Goal: Information Seeking & Learning: Learn about a topic

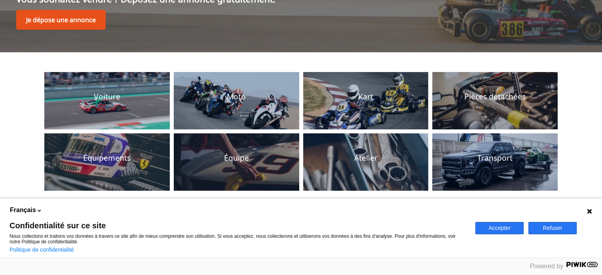
scroll to position [158, 0]
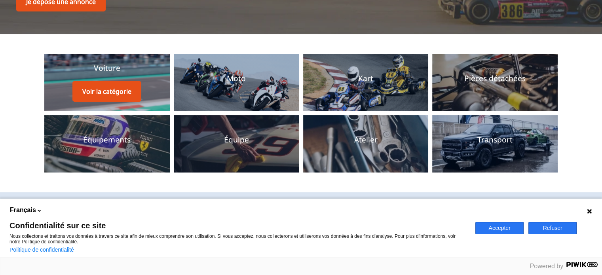
click at [106, 77] on div "Voiture Voir la catégorie" at bounding box center [106, 82] width 69 height 39
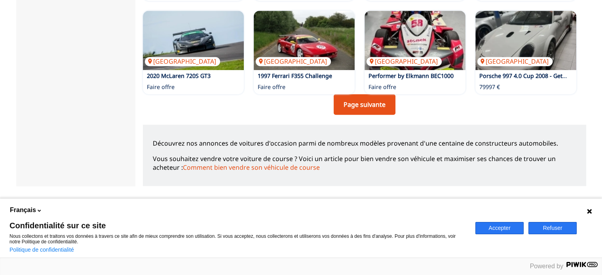
scroll to position [633, 0]
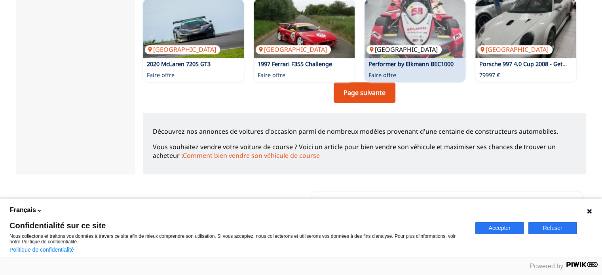
click at [429, 24] on img at bounding box center [414, 28] width 101 height 59
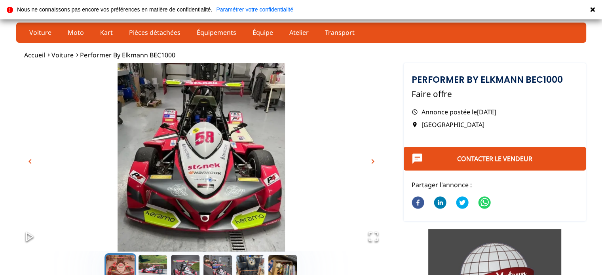
click at [374, 159] on span "chevron_right" at bounding box center [372, 161] width 9 height 9
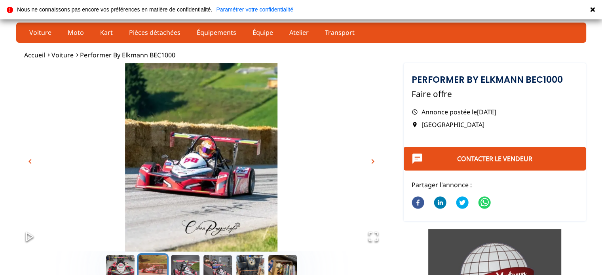
click at [374, 159] on span "chevron_right" at bounding box center [372, 161] width 9 height 9
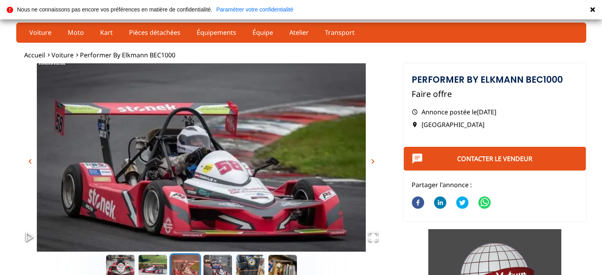
scroll to position [40, 0]
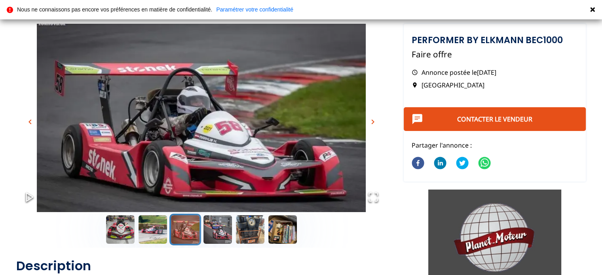
click at [372, 121] on span "chevron_right" at bounding box center [372, 121] width 9 height 9
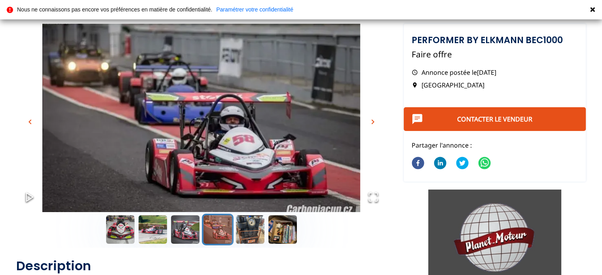
click at [372, 121] on span "chevron_right" at bounding box center [372, 121] width 9 height 9
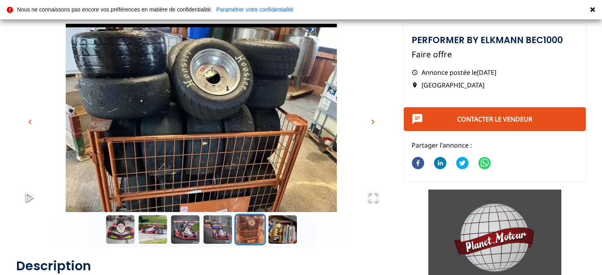
click at [372, 121] on span "chevron_right" at bounding box center [372, 121] width 9 height 9
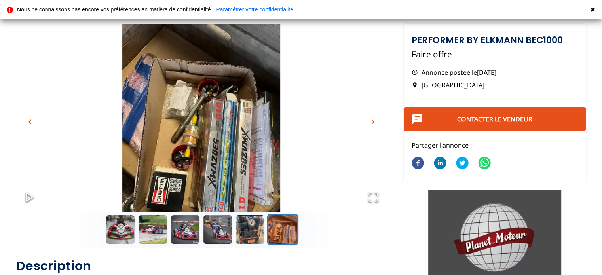
click at [372, 121] on span "chevron_right" at bounding box center [372, 121] width 9 height 9
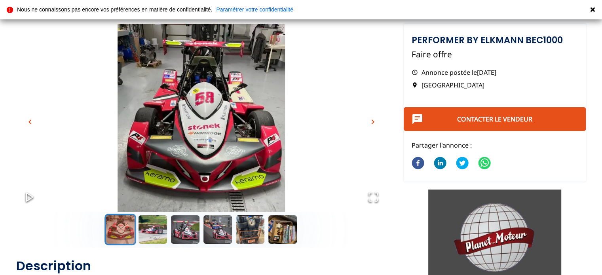
click at [372, 121] on span "chevron_right" at bounding box center [372, 121] width 9 height 9
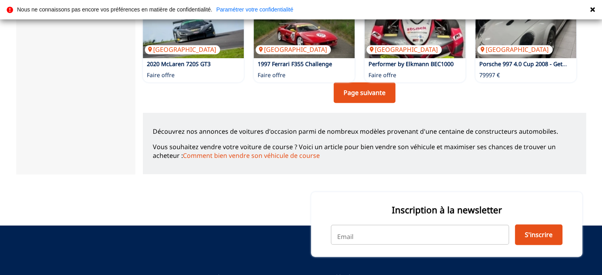
scroll to position [594, 0]
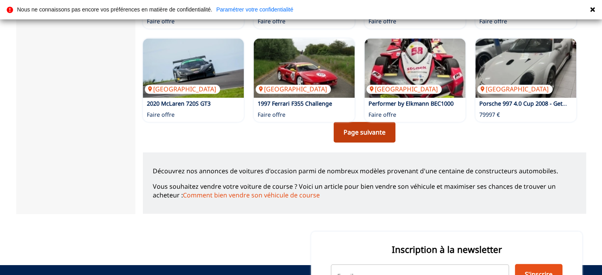
click at [368, 131] on link "Page suivante" at bounding box center [365, 132] width 62 height 21
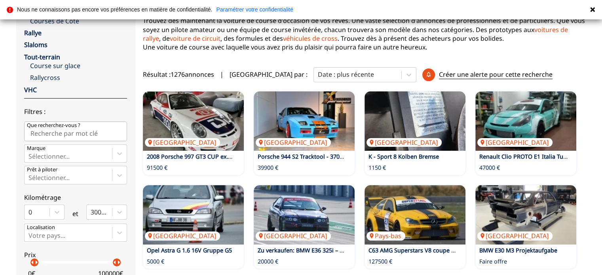
scroll to position [158, 0]
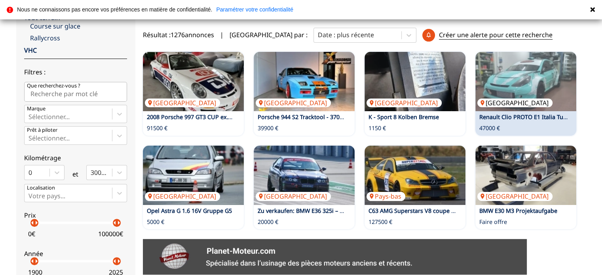
click at [533, 82] on img at bounding box center [525, 81] width 101 height 59
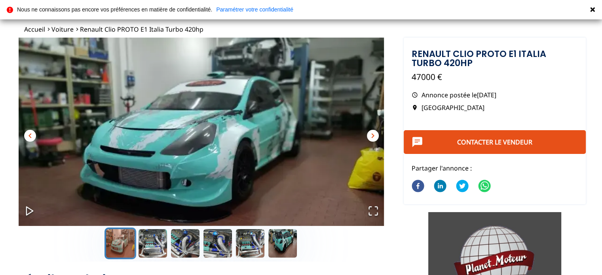
scroll to position [40, 0]
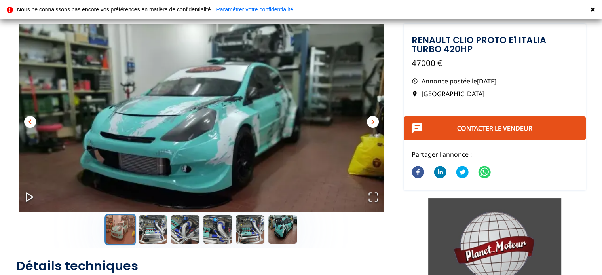
click at [375, 120] on span "chevron_right" at bounding box center [372, 121] width 9 height 9
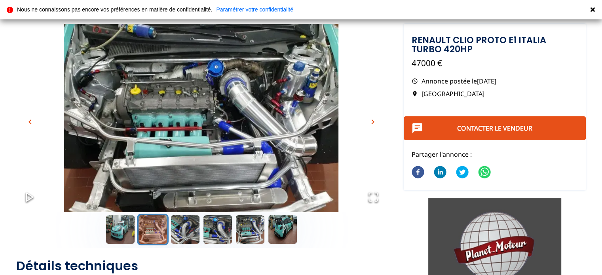
click at [375, 120] on span "chevron_right" at bounding box center [372, 121] width 9 height 9
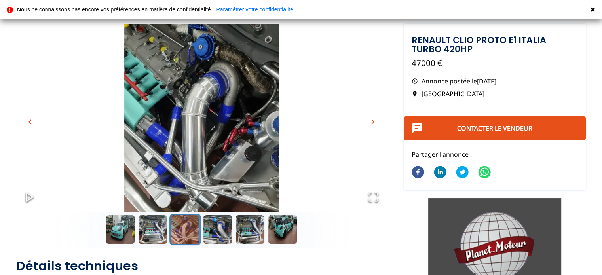
click at [375, 120] on span "chevron_right" at bounding box center [372, 121] width 9 height 9
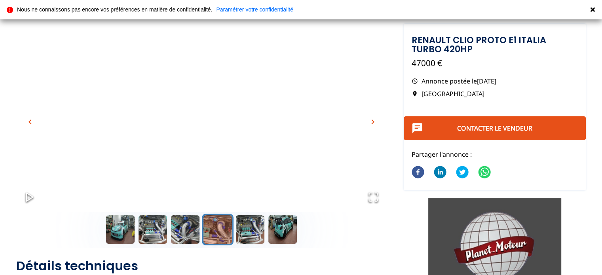
click at [375, 120] on span "chevron_right" at bounding box center [372, 121] width 9 height 9
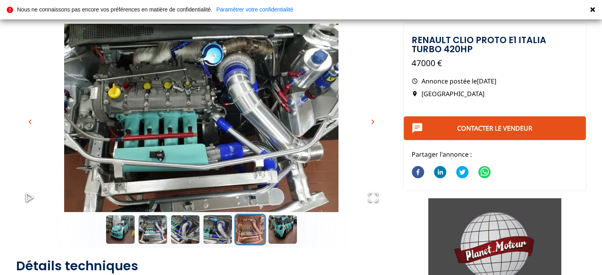
click at [375, 120] on span "chevron_right" at bounding box center [372, 121] width 9 height 9
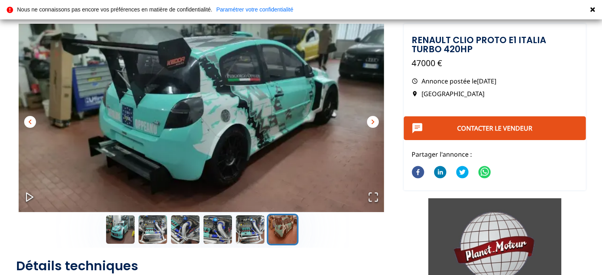
click at [375, 120] on span "chevron_right" at bounding box center [372, 121] width 9 height 9
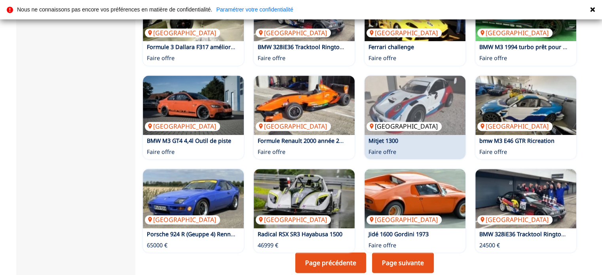
scroll to position [514, 0]
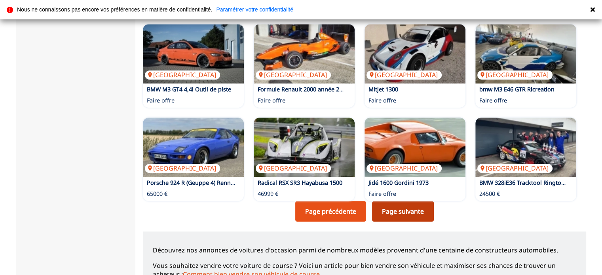
click at [408, 214] on link "Page suivante" at bounding box center [403, 211] width 62 height 21
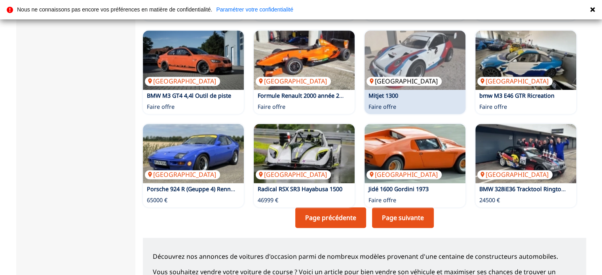
scroll to position [514, 0]
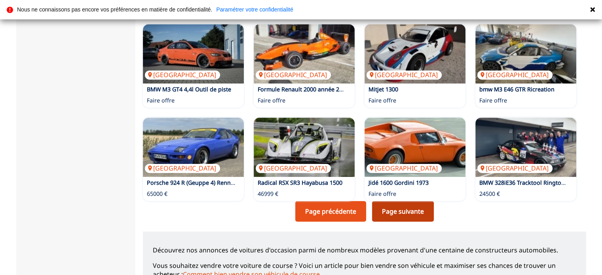
click at [419, 209] on link "Page suivante" at bounding box center [403, 211] width 62 height 21
